Goal: Use online tool/utility: Utilize a website feature to perform a specific function

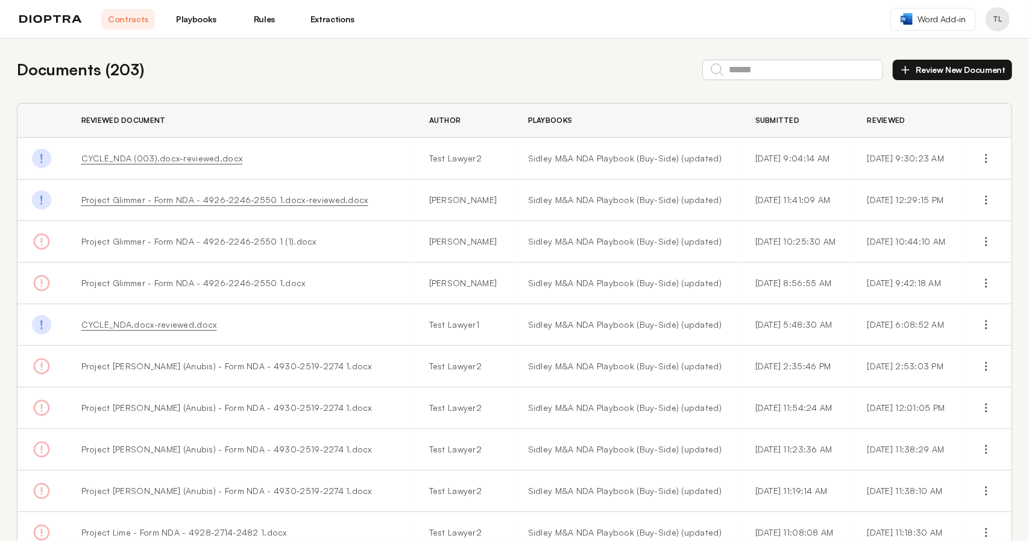
click at [936, 70] on button "Review New Document" at bounding box center [952, 70] width 119 height 21
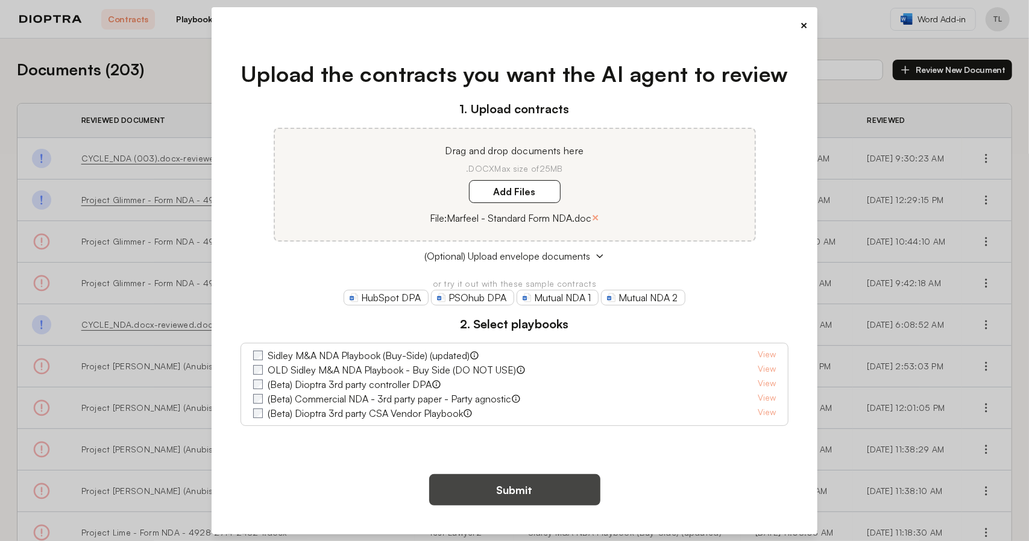
click at [544, 494] on button "Submit" at bounding box center [514, 490] width 171 height 31
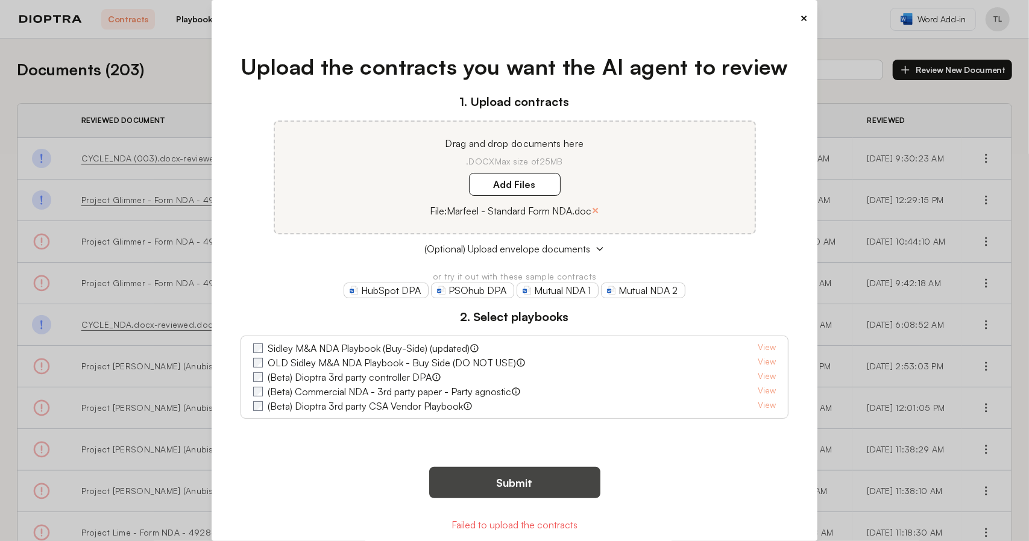
click at [498, 488] on button "Submit" at bounding box center [514, 482] width 171 height 31
click at [297, 434] on div "Upload the contracts you want the AI agent to review 1. Upload contracts Drag a…" at bounding box center [514, 241] width 587 height 421
click at [592, 208] on button "×" at bounding box center [596, 210] width 8 height 17
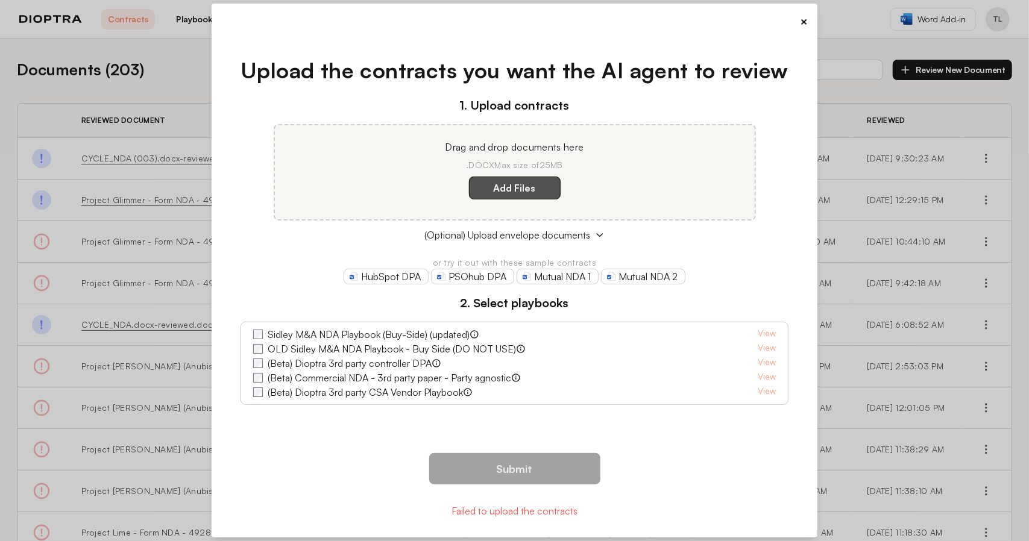
click at [540, 184] on label "Add Files" at bounding box center [515, 188] width 92 height 23
click at [0, 0] on here "Add Files" at bounding box center [0, 0] width 0 height 0
click at [804, 21] on button "×" at bounding box center [804, 21] width 8 height 17
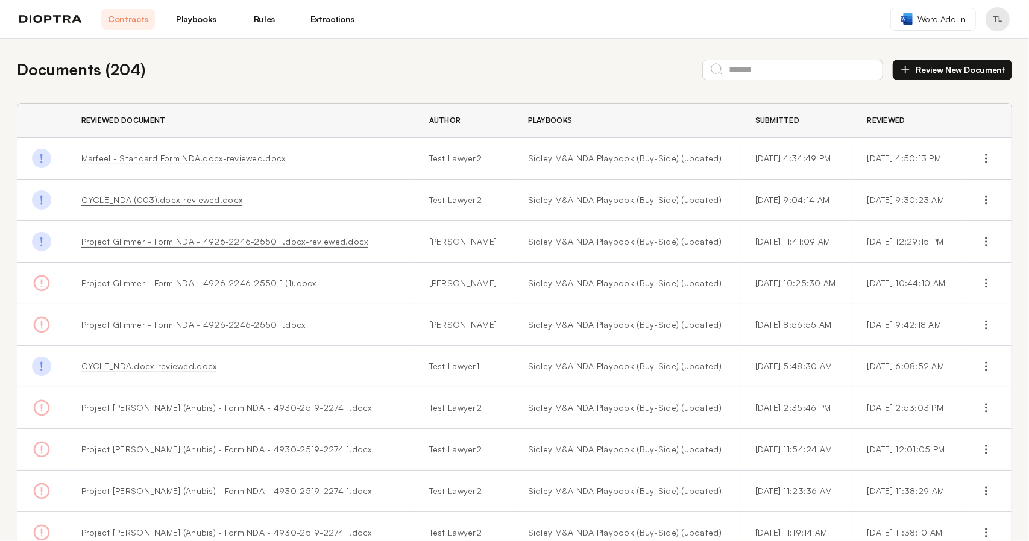
click at [193, 159] on link "Marfeel - Standard Form NDA.docx-reviewed.docx" at bounding box center [183, 158] width 204 height 10
